Goal: Navigation & Orientation: Understand site structure

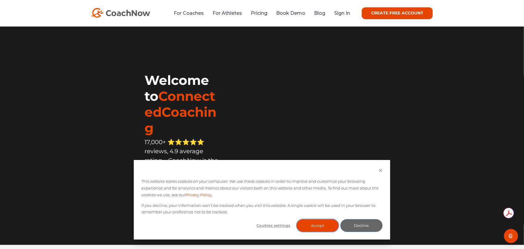
click at [321, 224] on button "Accept" at bounding box center [317, 225] width 42 height 13
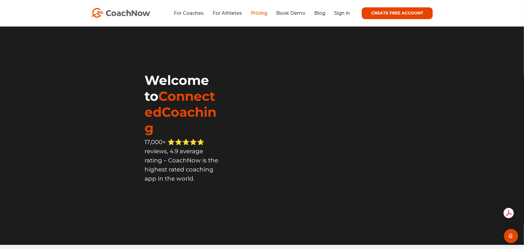
click at [260, 14] on link "Pricing" at bounding box center [259, 13] width 16 height 6
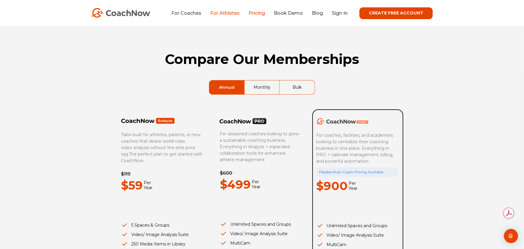
click at [224, 14] on link "For Athletes" at bounding box center [224, 13] width 29 height 6
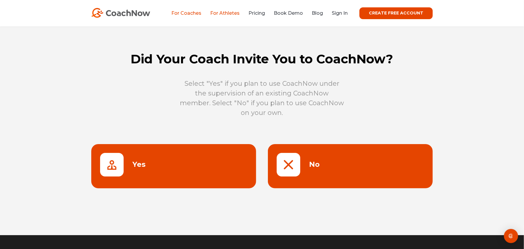
click at [182, 12] on link "For Coaches" at bounding box center [186, 13] width 30 height 6
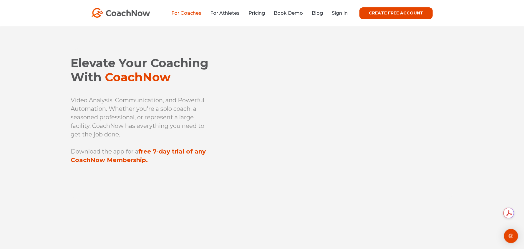
click at [132, 12] on img at bounding box center [120, 13] width 59 height 10
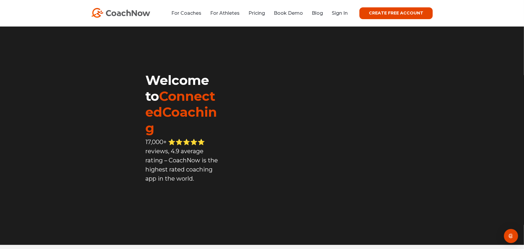
click at [292, 15] on link "Book Demo" at bounding box center [288, 13] width 29 height 6
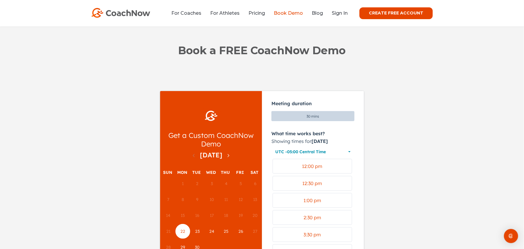
click at [318, 15] on link "Blog" at bounding box center [317, 13] width 11 height 6
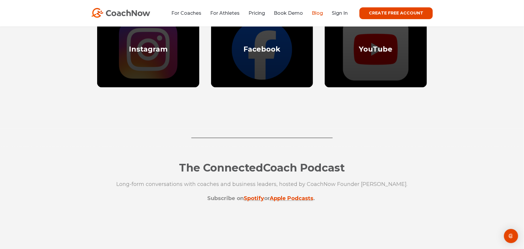
scroll to position [647, 0]
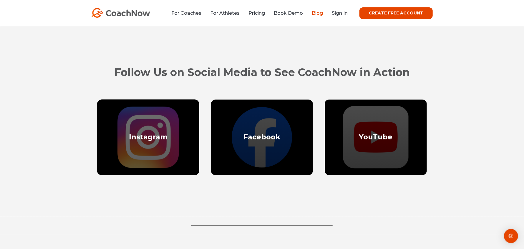
click at [148, 139] on div "Instagram" at bounding box center [148, 136] width 39 height 9
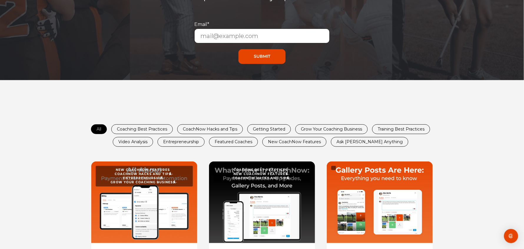
scroll to position [0, 0]
